Goal: Find specific page/section: Find specific page/section

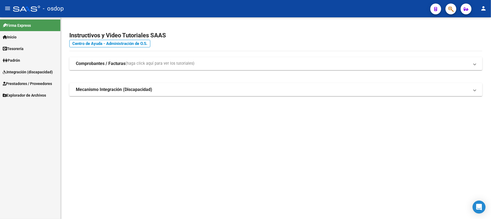
click at [24, 75] on link "Integración (discapacidad)" at bounding box center [30, 72] width 60 height 12
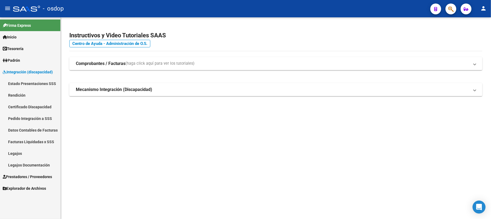
click at [24, 152] on link "Legajos" at bounding box center [30, 154] width 60 height 12
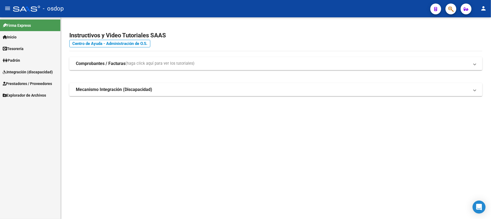
click at [53, 66] on link "Integración (discapacidad)" at bounding box center [30, 72] width 60 height 12
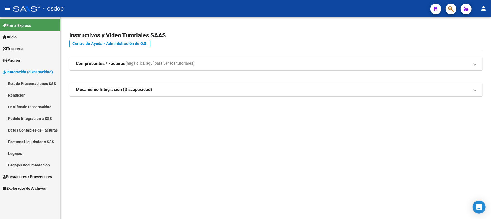
click at [26, 68] on link "Integración (discapacidad)" at bounding box center [30, 72] width 60 height 12
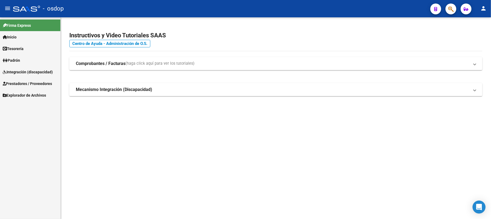
click at [27, 81] on span "Prestadores / Proveedores" at bounding box center [27, 84] width 49 height 6
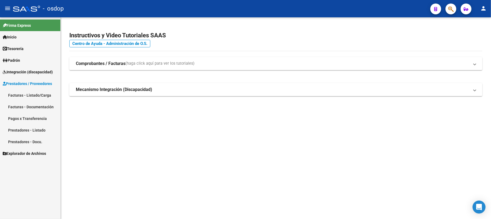
click at [27, 81] on span "Prestadores / Proveedores" at bounding box center [27, 84] width 49 height 6
